Goal: Transaction & Acquisition: Book appointment/travel/reservation

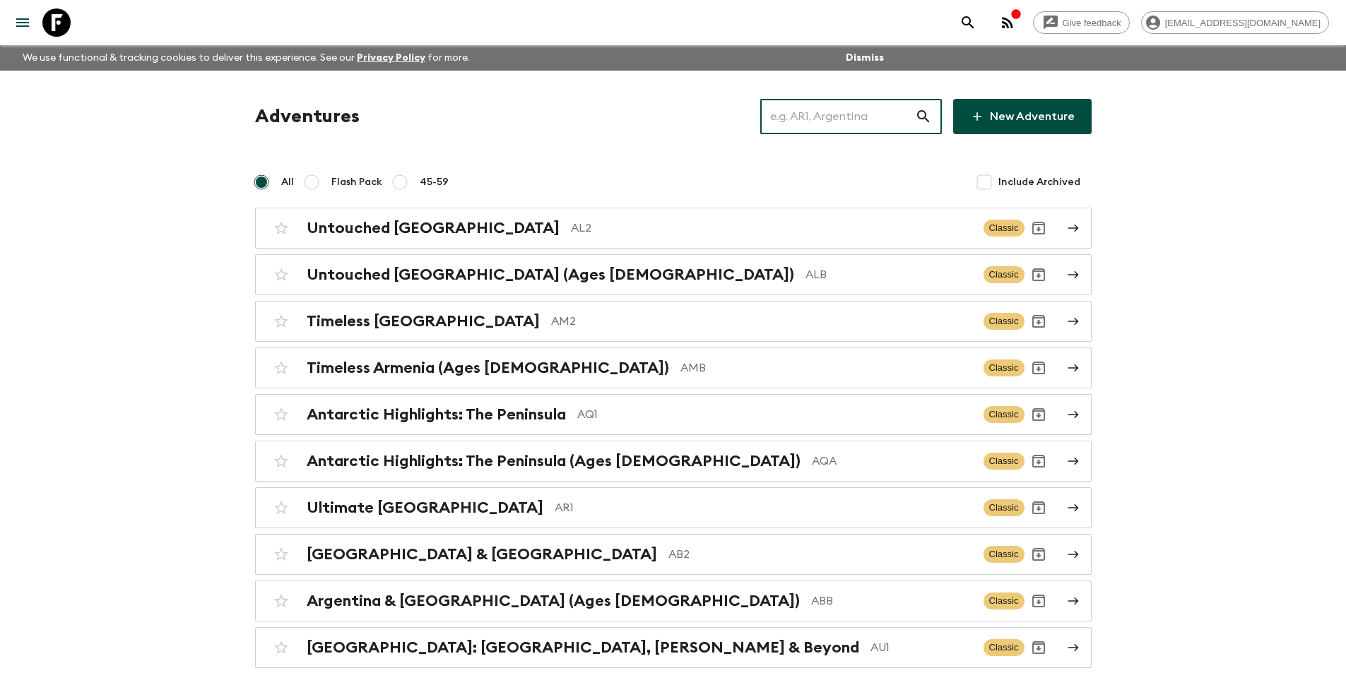
click at [816, 98] on input "text" at bounding box center [837, 117] width 155 height 40
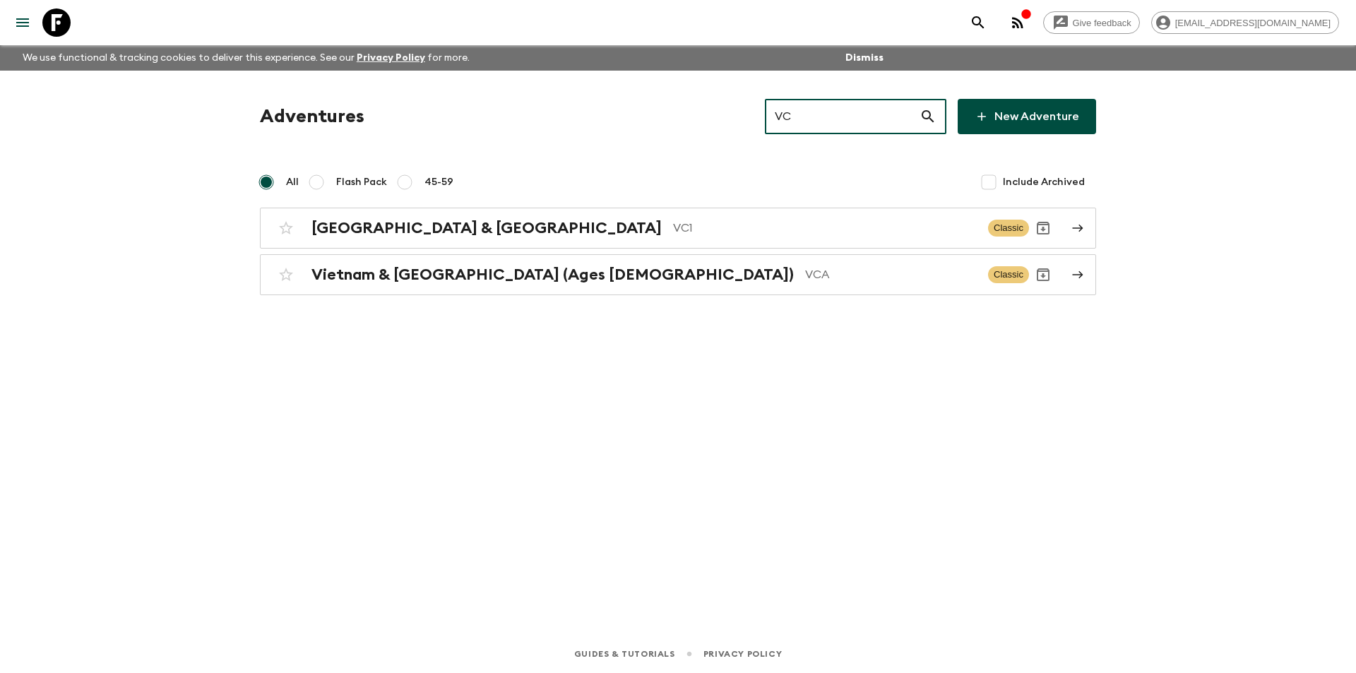
type input "VCA"
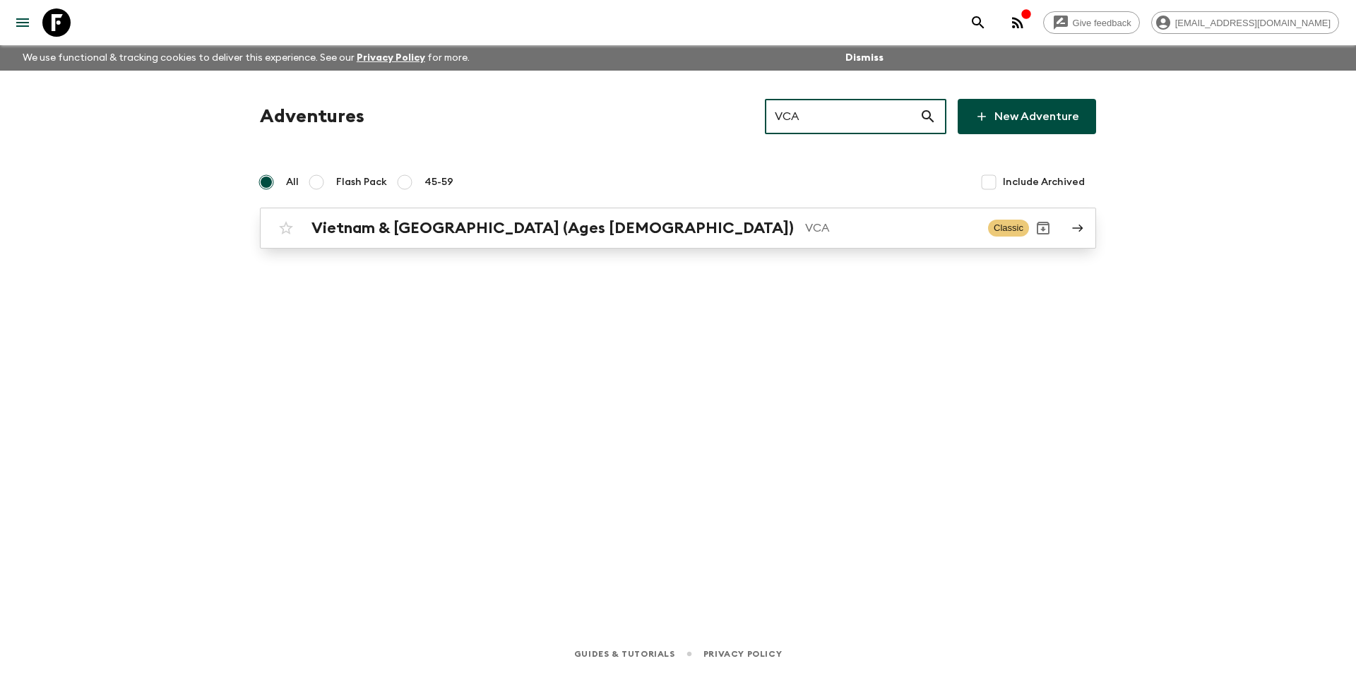
click at [822, 224] on p "VCA" at bounding box center [891, 228] width 172 height 17
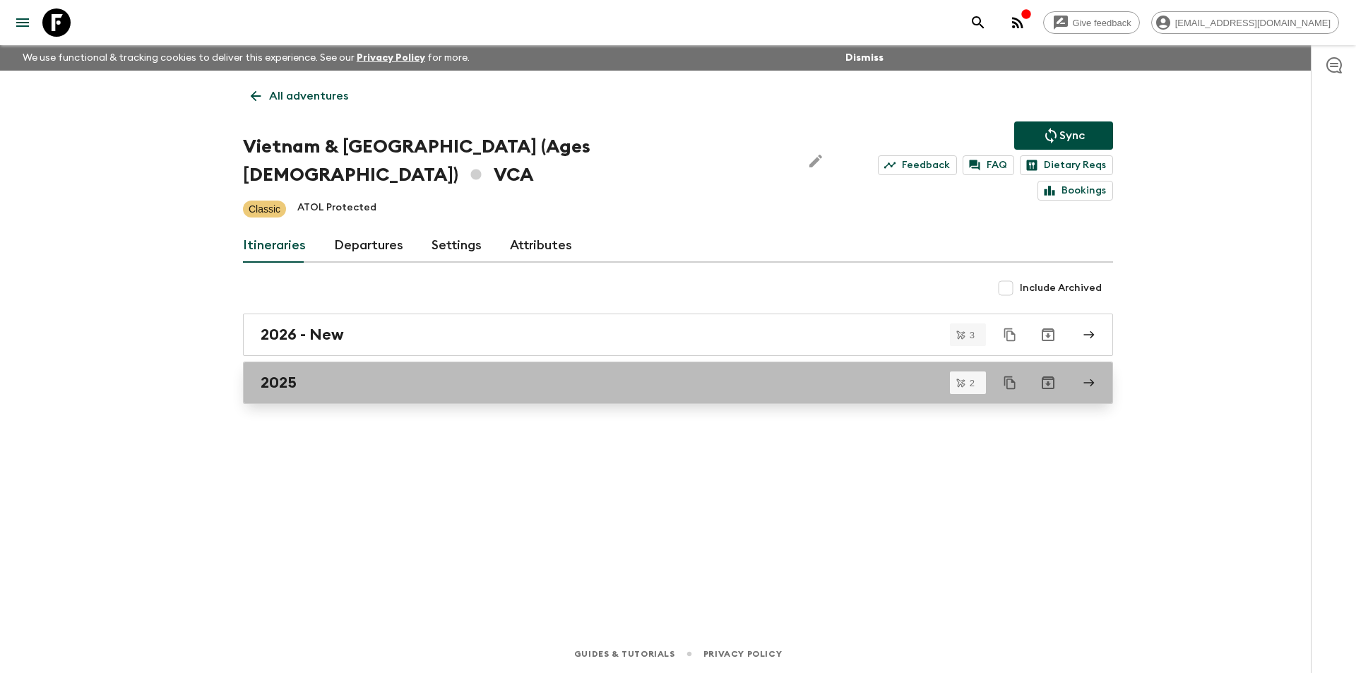
click at [395, 362] on link "2025" at bounding box center [678, 383] width 870 height 42
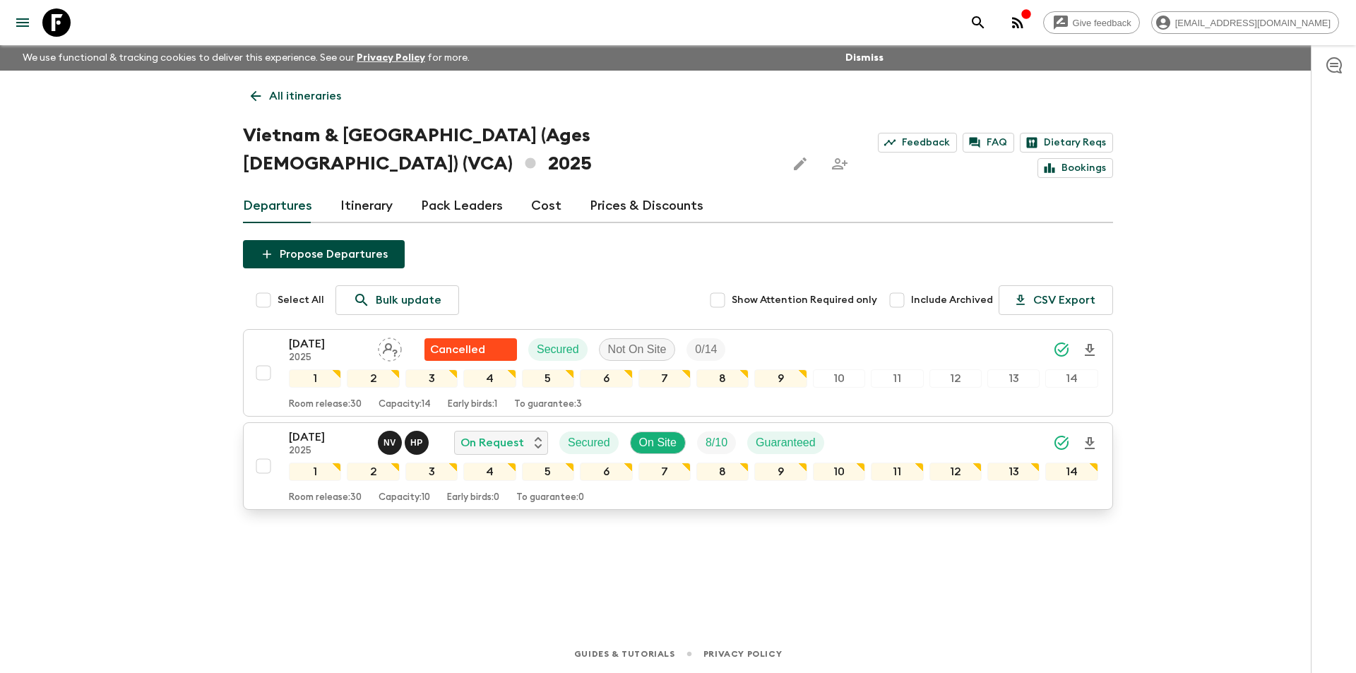
click at [297, 446] on p "2025" at bounding box center [328, 451] width 78 height 11
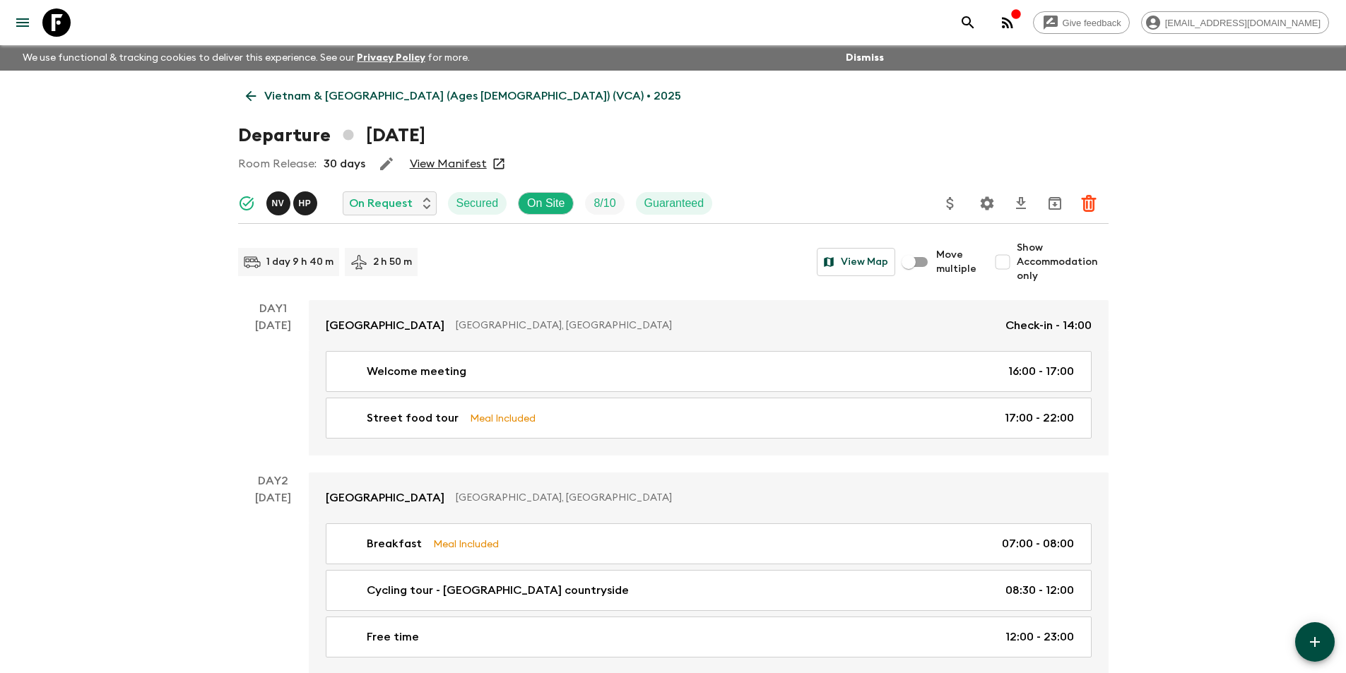
click at [252, 97] on icon at bounding box center [251, 96] width 16 height 16
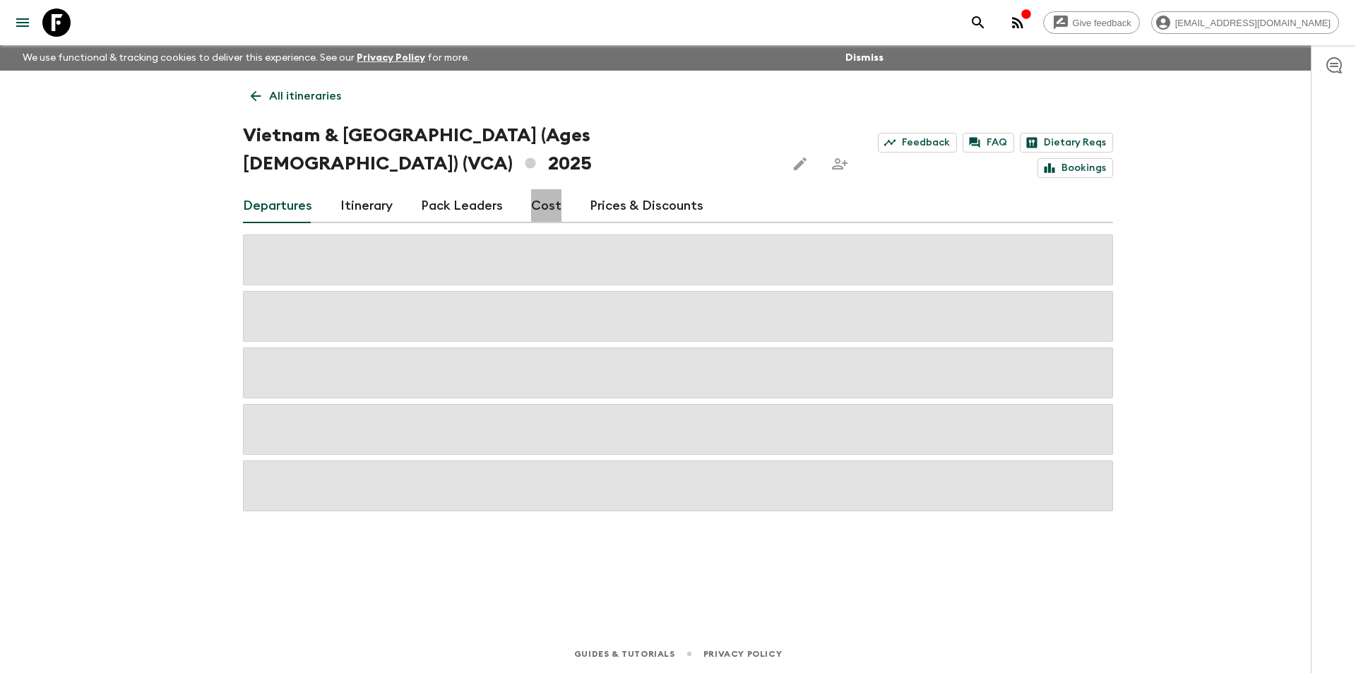
click at [550, 189] on link "Cost" at bounding box center [546, 206] width 30 height 34
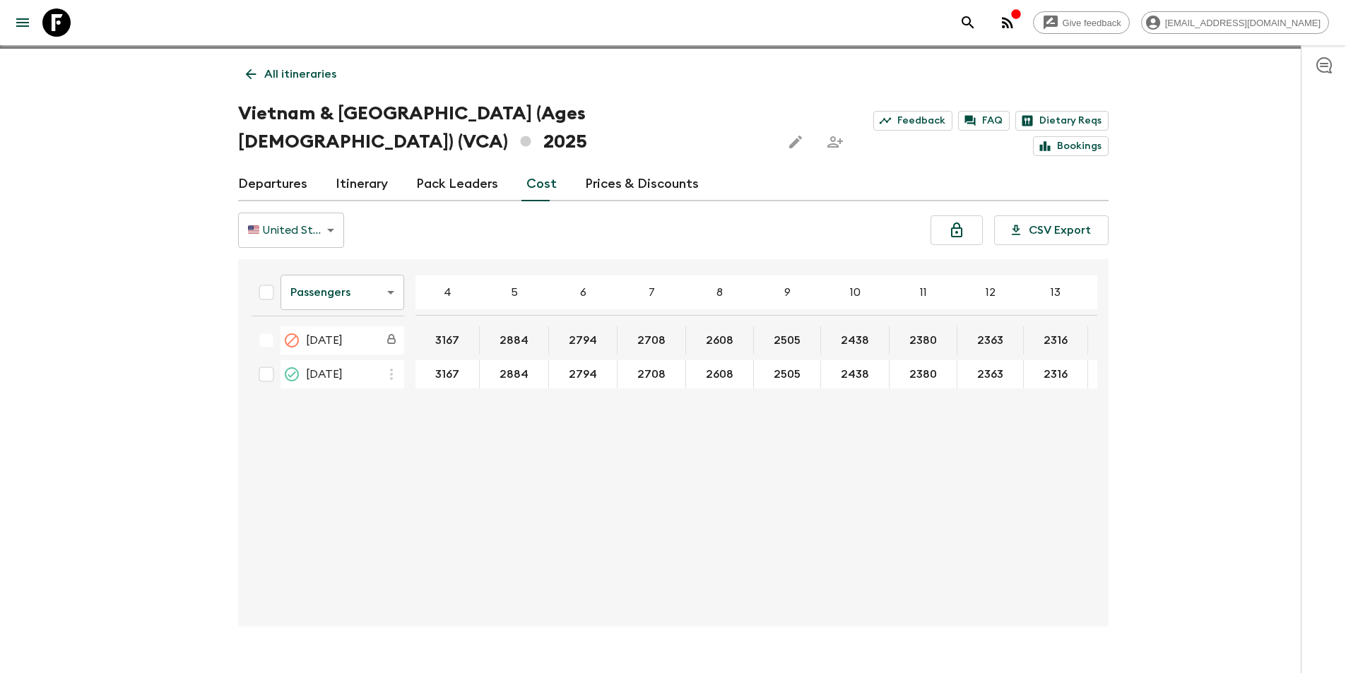
scroll to position [25, 0]
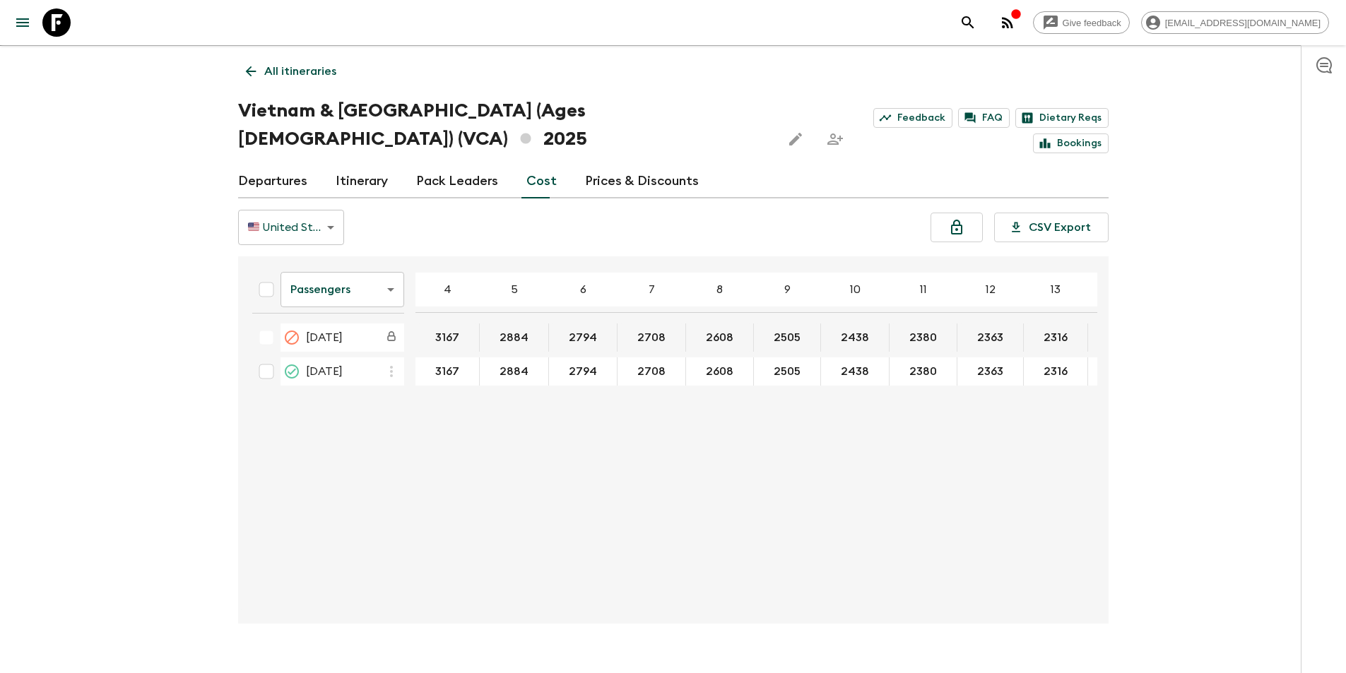
click at [344, 268] on body "Give feedback [EMAIL_ADDRESS][DOMAIN_NAME] We use functional & tracking cookies…" at bounding box center [673, 338] width 1346 height 726
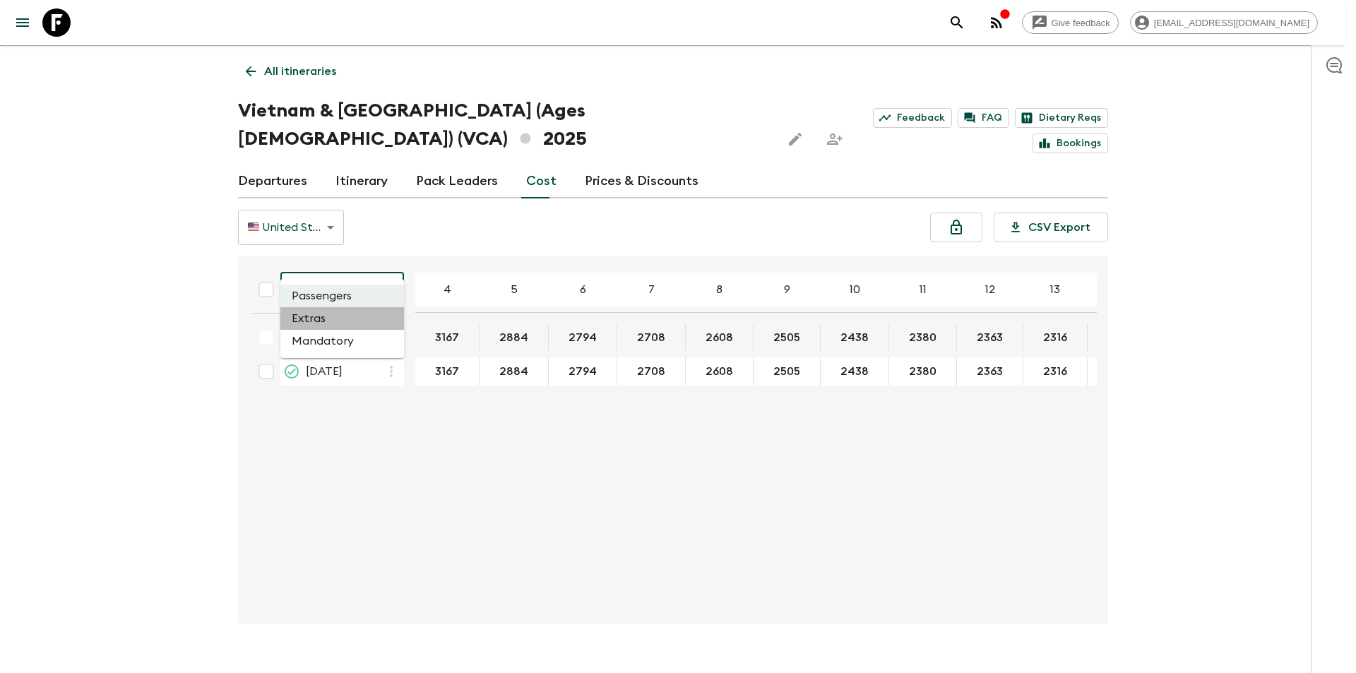
click at [339, 326] on li "Extras" at bounding box center [342, 318] width 124 height 23
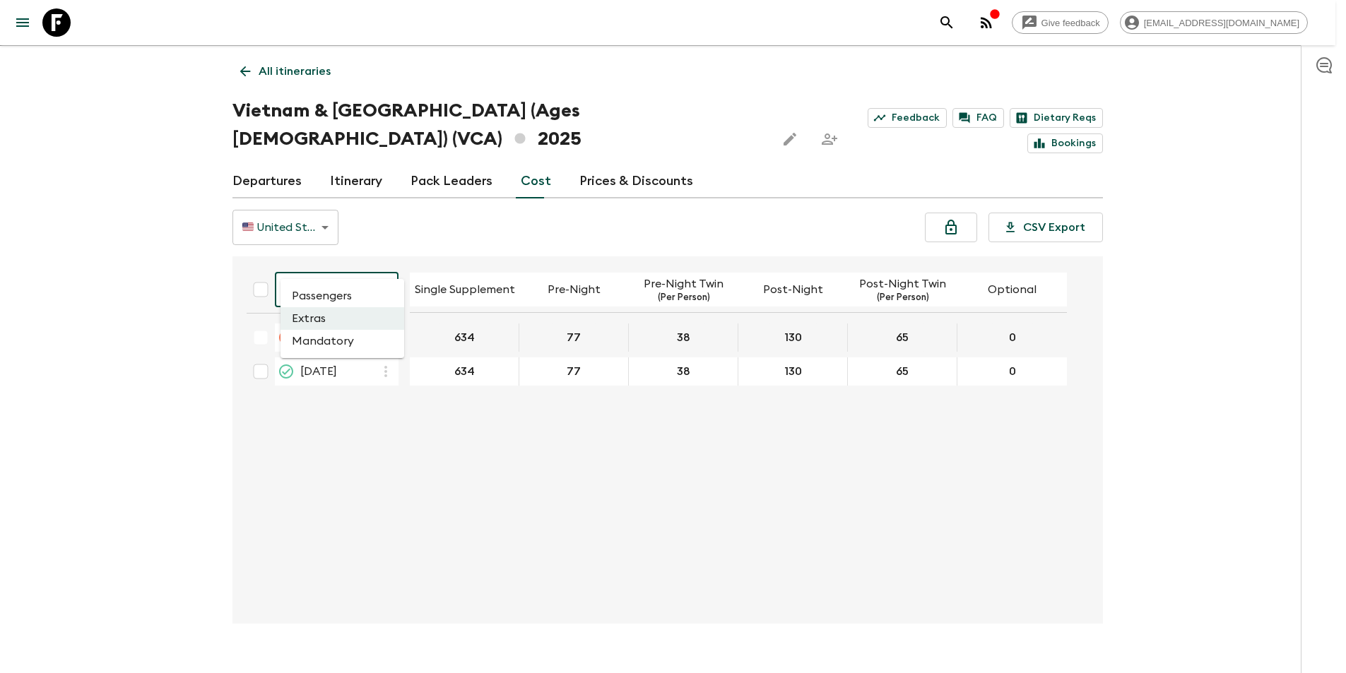
click at [348, 266] on body "Give feedback [EMAIL_ADDRESS][DOMAIN_NAME] We use functional & tracking cookies…" at bounding box center [673, 338] width 1346 height 726
click at [357, 302] on li "Passengers" at bounding box center [342, 296] width 124 height 23
